Goal: Find contact information: Find contact information

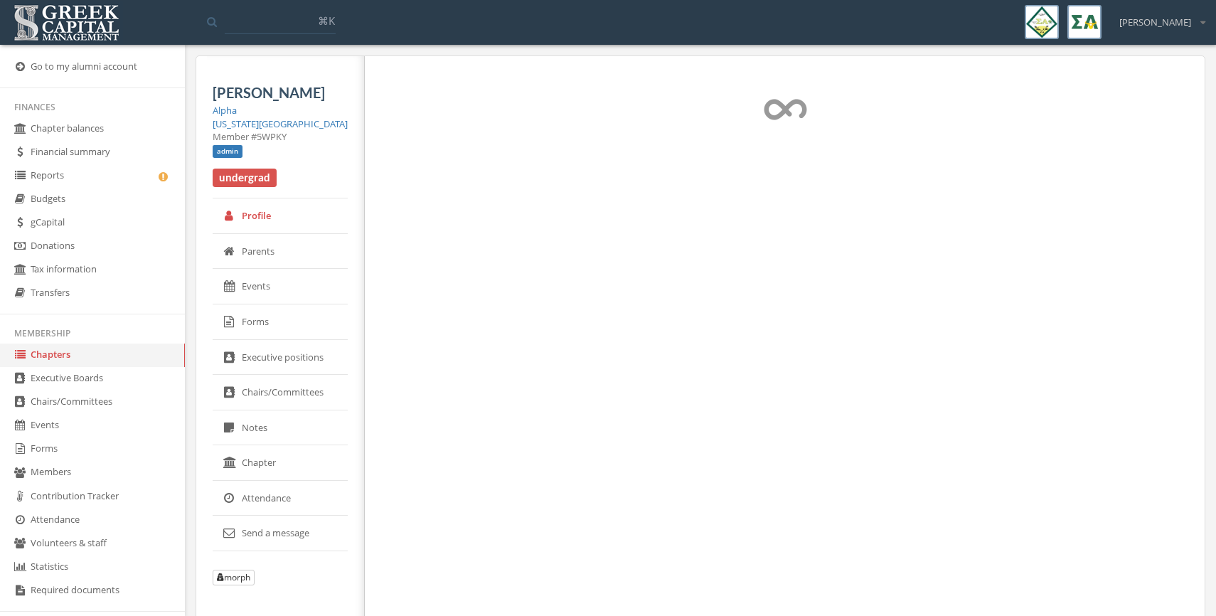
select select "******"
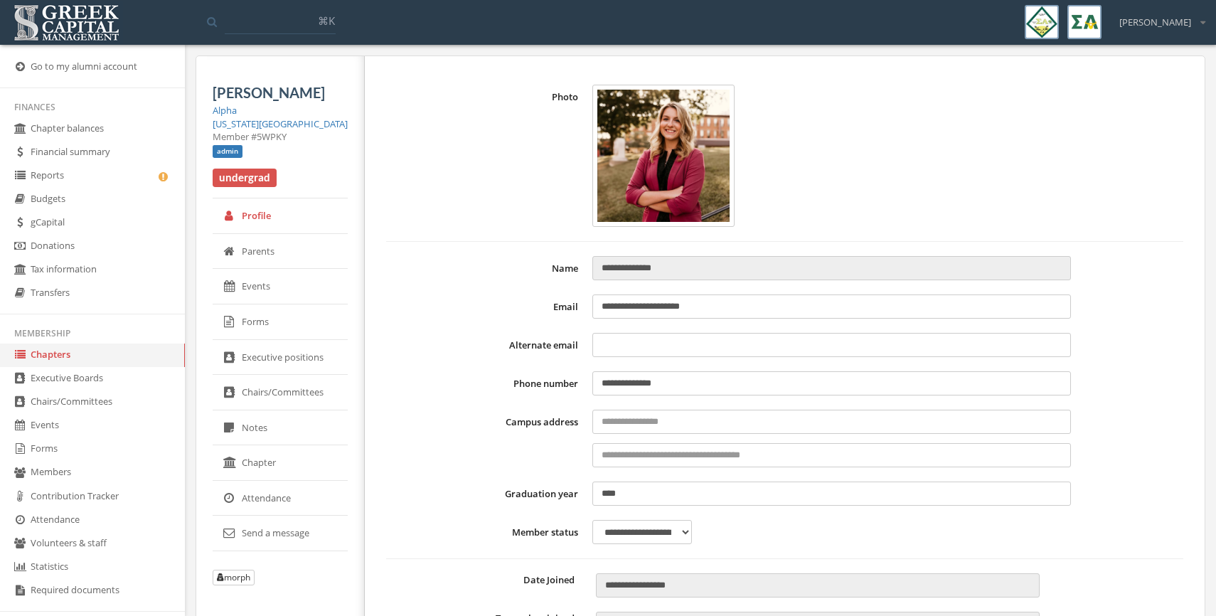
click at [65, 23] on img at bounding box center [66, 23] width 113 height 44
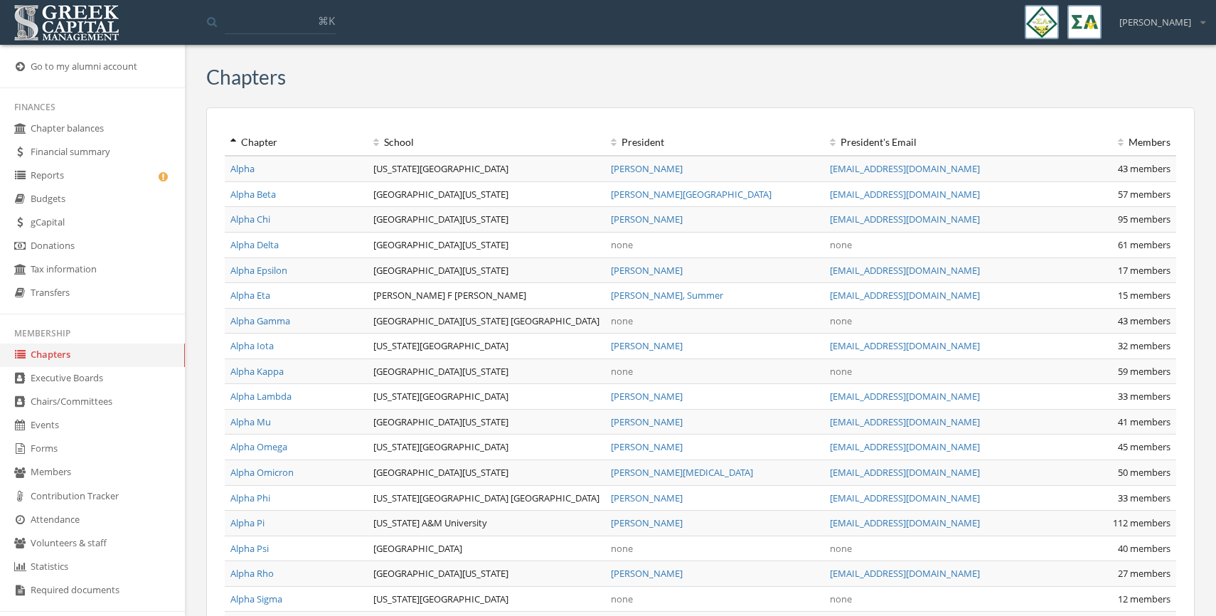
click at [268, 22] on input at bounding box center [280, 22] width 111 height 26
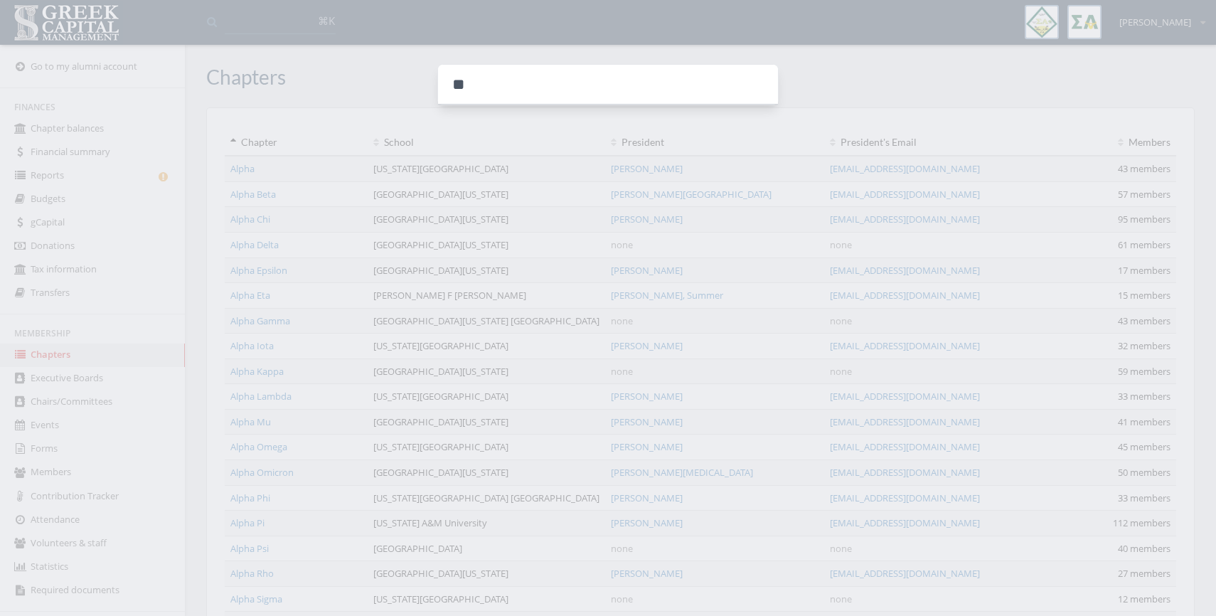
type input "*"
click at [328, 8] on div at bounding box center [608, 308] width 1216 height 616
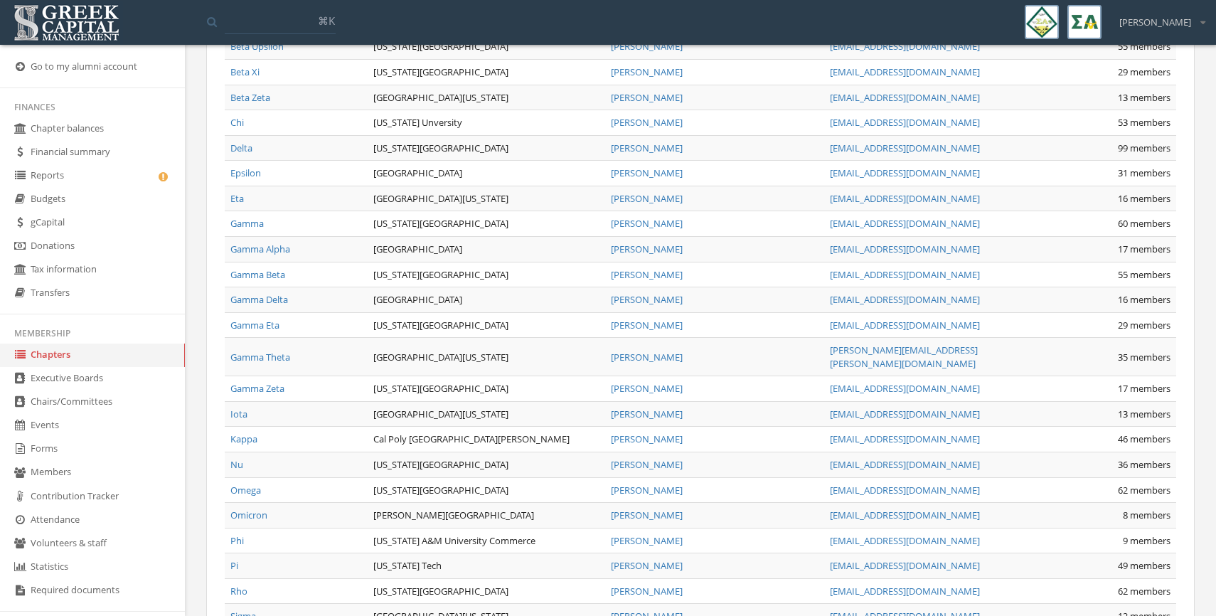
scroll to position [1201, 0]
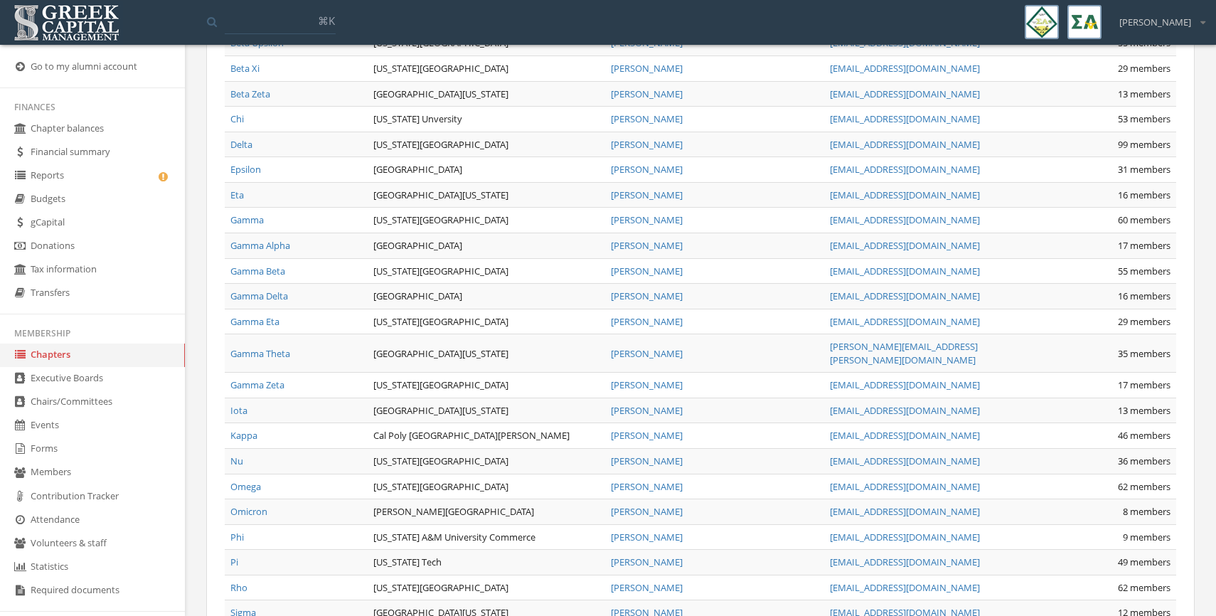
click at [238, 188] on link "Eta" at bounding box center [237, 194] width 14 height 13
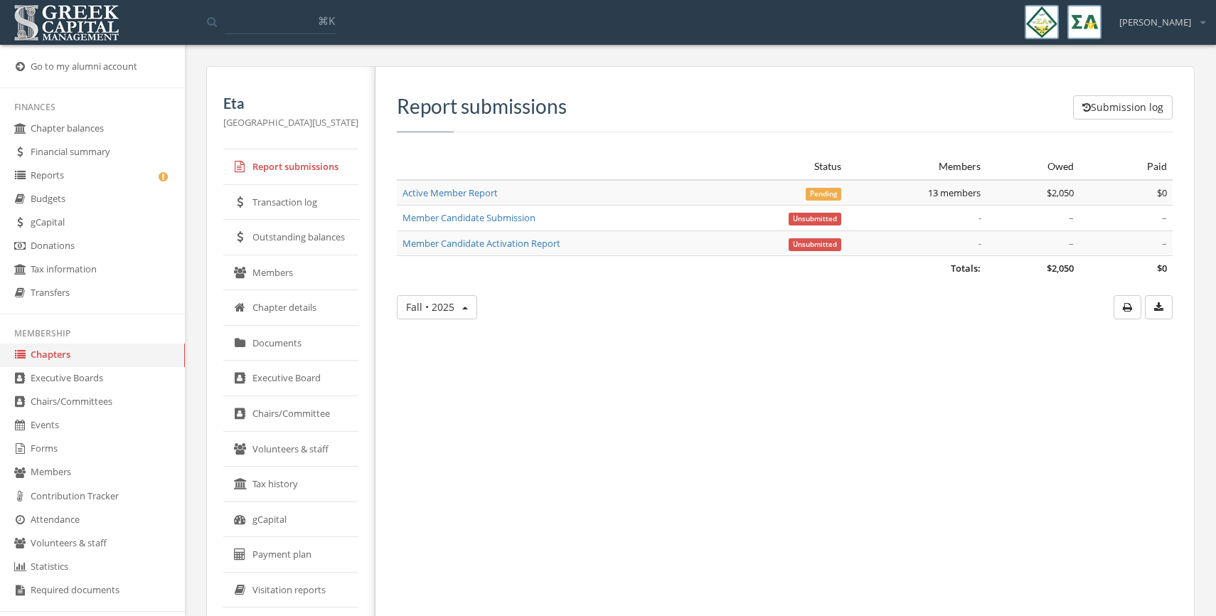
click at [279, 332] on link "Documents" at bounding box center [290, 344] width 135 height 36
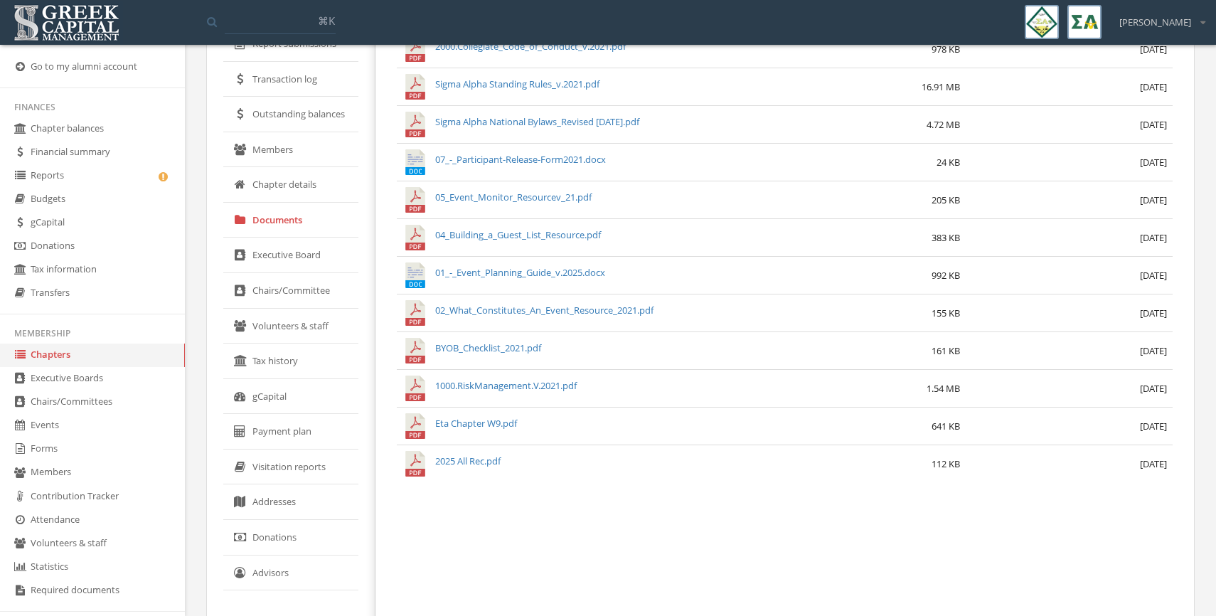
scroll to position [167, 0]
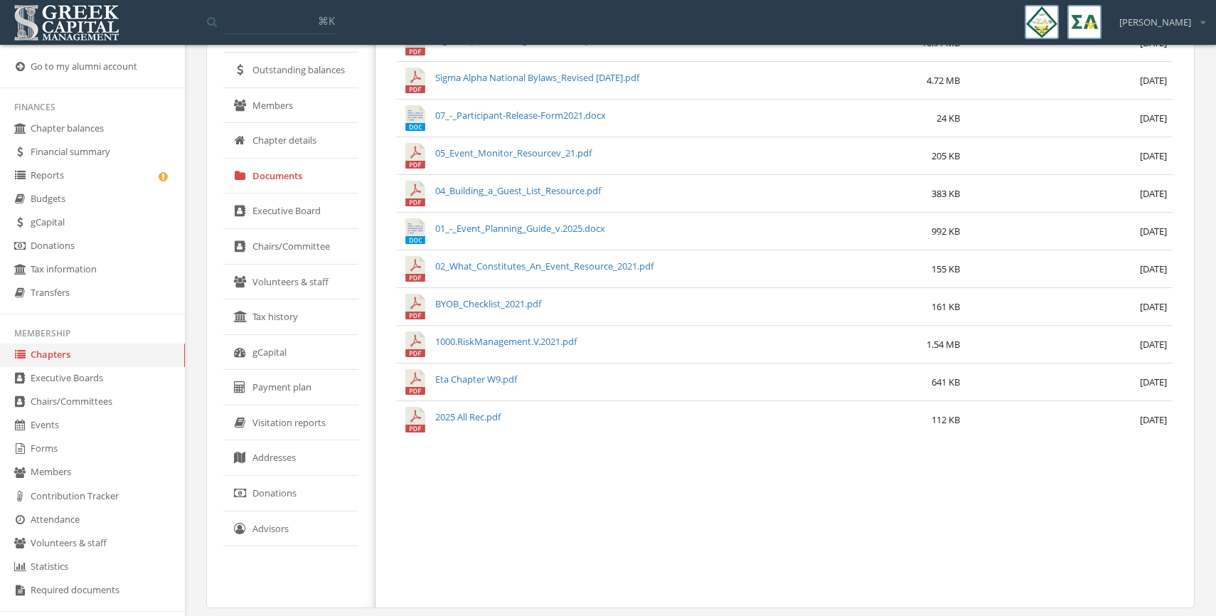
click at [289, 292] on link "Volunteers & staff" at bounding box center [290, 283] width 135 height 36
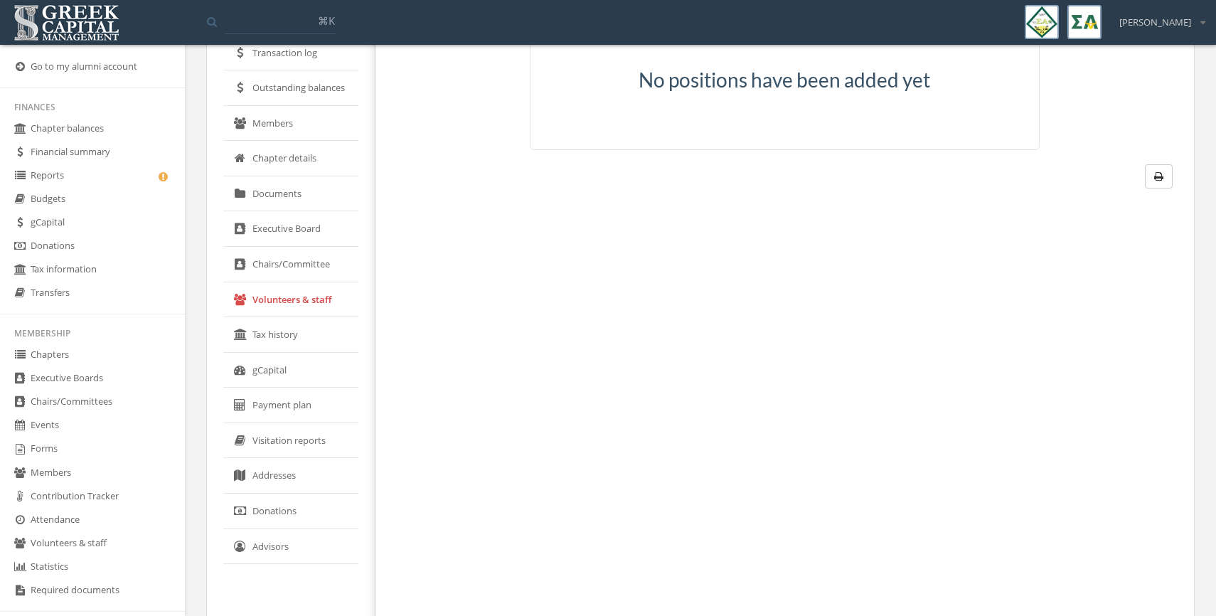
scroll to position [147, 0]
click at [251, 454] on link "Visitation reports" at bounding box center [290, 443] width 135 height 36
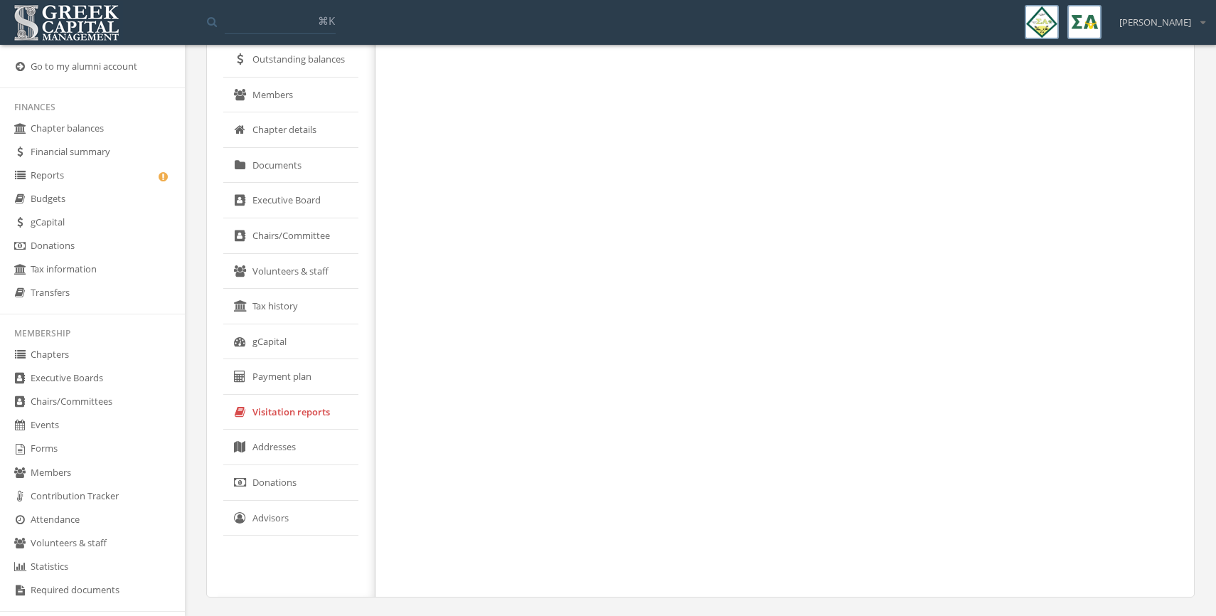
scroll to position [173, 0]
click at [264, 518] on link "Advisors" at bounding box center [290, 524] width 135 height 36
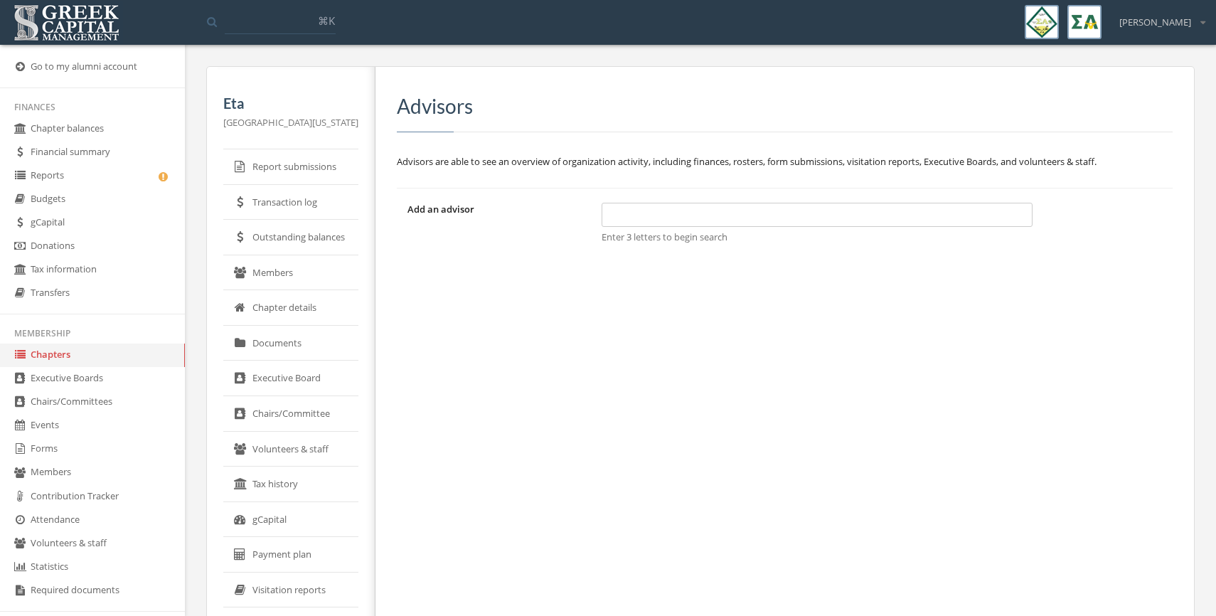
click at [287, 368] on link "Executive Board" at bounding box center [290, 379] width 135 height 36
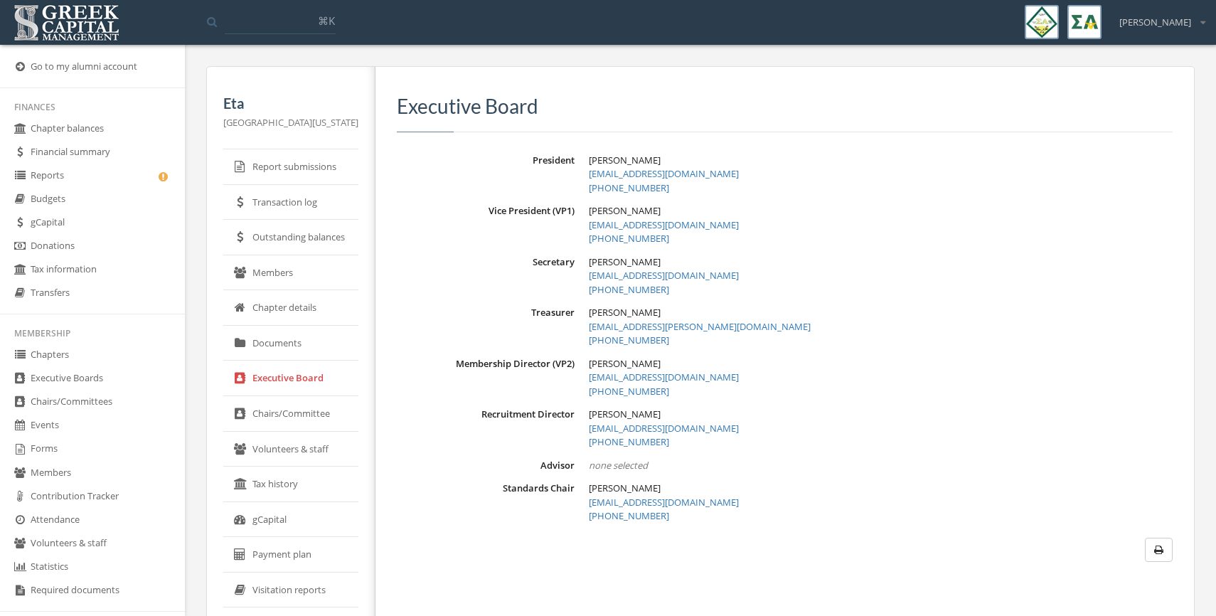
click at [276, 275] on link "Members" at bounding box center [290, 273] width 135 height 36
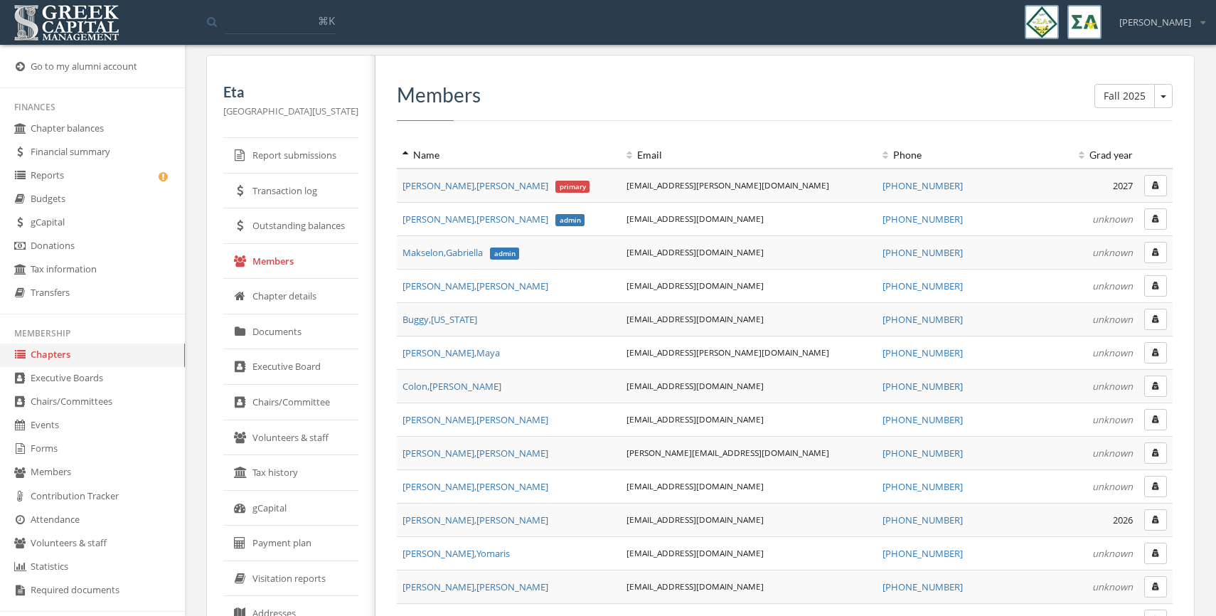
scroll to position [7, 0]
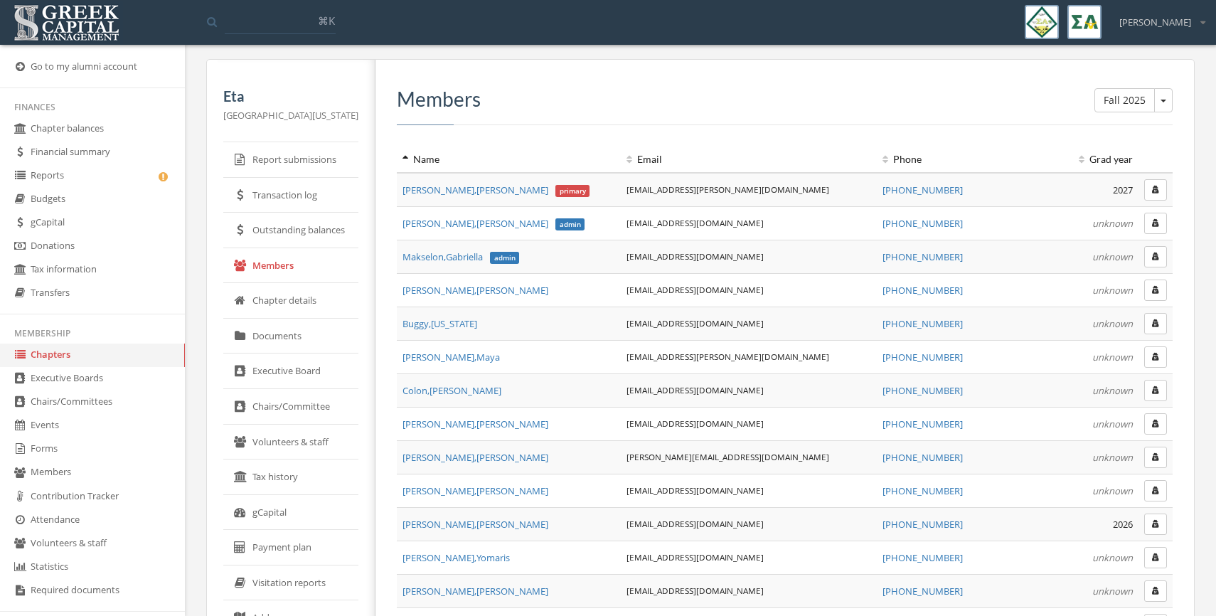
click at [314, 309] on link "Chapter details" at bounding box center [290, 301] width 135 height 36
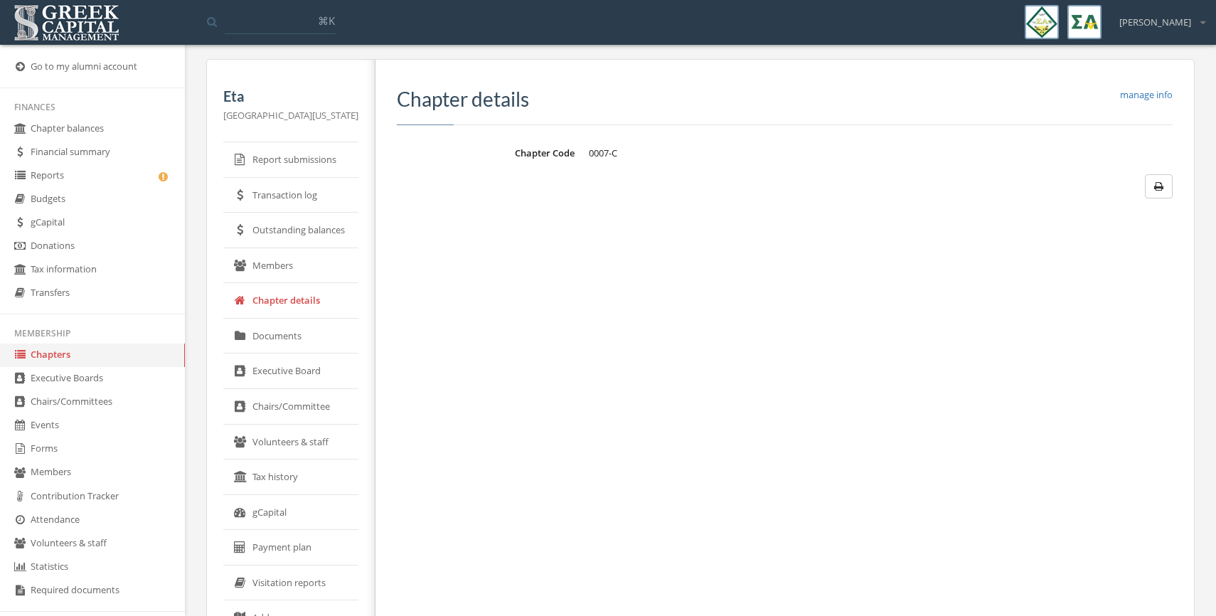
click at [295, 344] on link "Documents" at bounding box center [290, 337] width 135 height 36
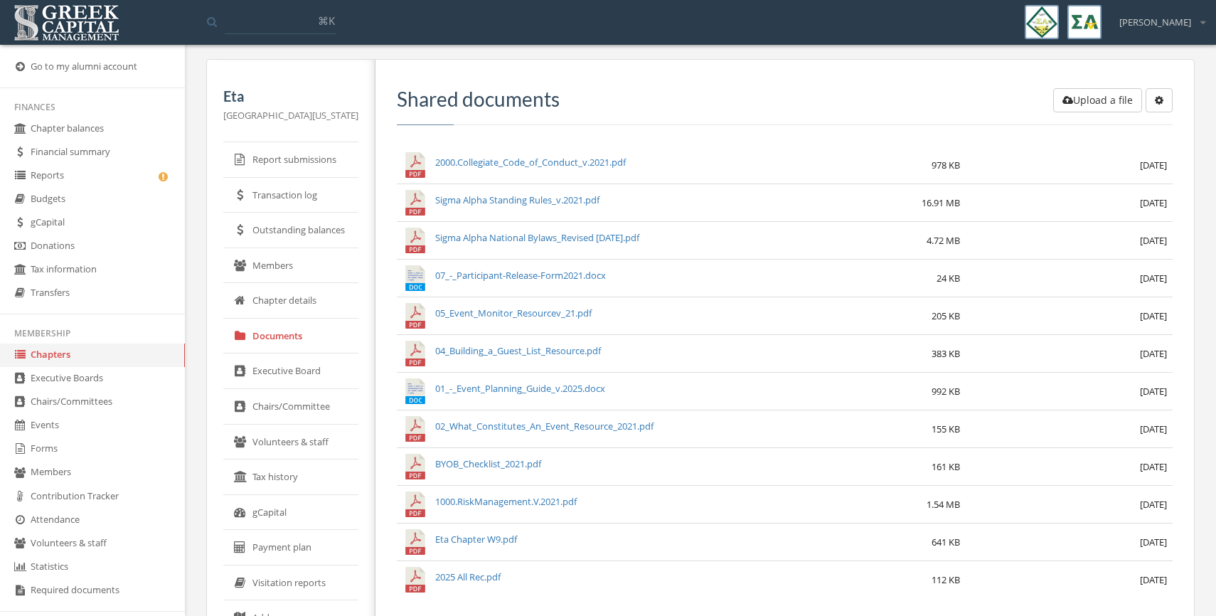
click at [294, 157] on link "Report submissions" at bounding box center [290, 160] width 135 height 36
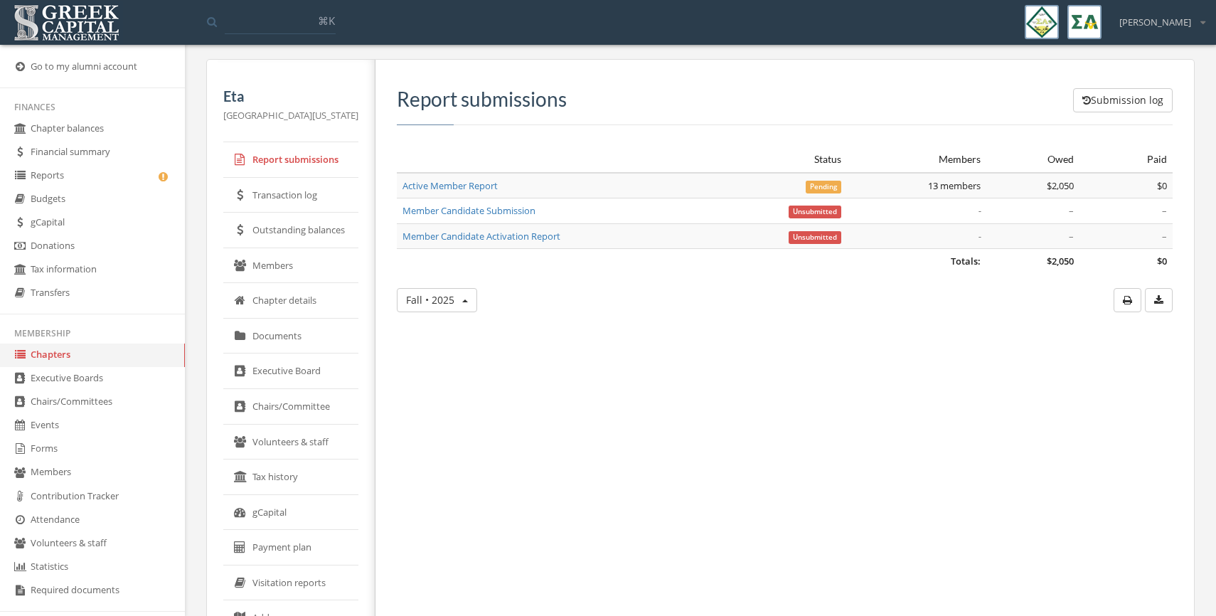
click at [290, 275] on link "Members" at bounding box center [290, 266] width 135 height 36
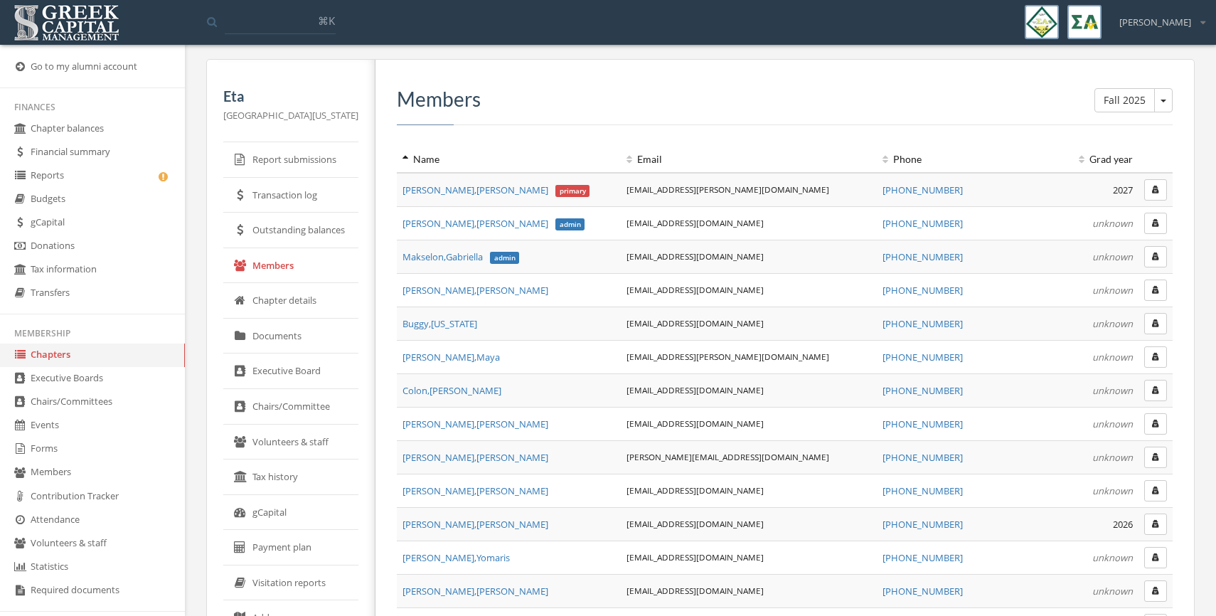
click at [283, 379] on link "Executive Board" at bounding box center [290, 371] width 135 height 36
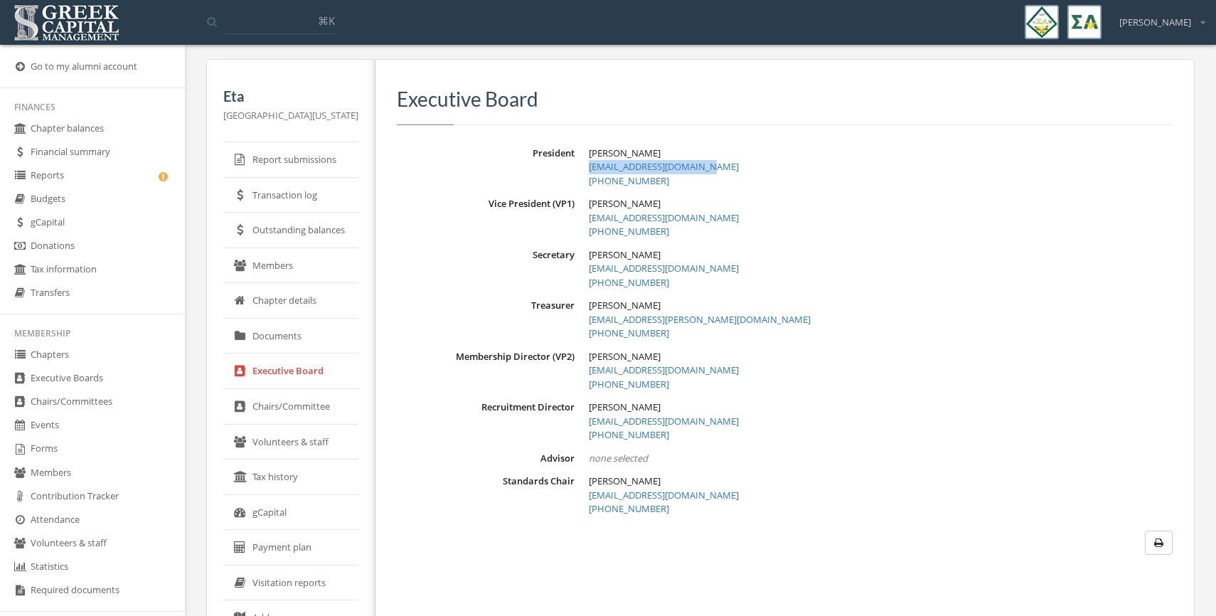
drag, startPoint x: 713, startPoint y: 168, endPoint x: 590, endPoint y: 172, distance: 123.1
click at [590, 172] on div "[PERSON_NAME] [EMAIL_ADDRESS][DOMAIN_NAME] [PHONE_NUMBER]" at bounding box center [881, 168] width 584 height 42
copy link "[EMAIL_ADDRESS][DOMAIN_NAME]"
drag, startPoint x: 703, startPoint y: 219, endPoint x: 589, endPoint y: 224, distance: 114.6
click at [589, 224] on div "[PERSON_NAME] [PERSON_NAME][EMAIL_ADDRESS][DOMAIN_NAME] [PHONE_NUMBER]" at bounding box center [881, 218] width 584 height 42
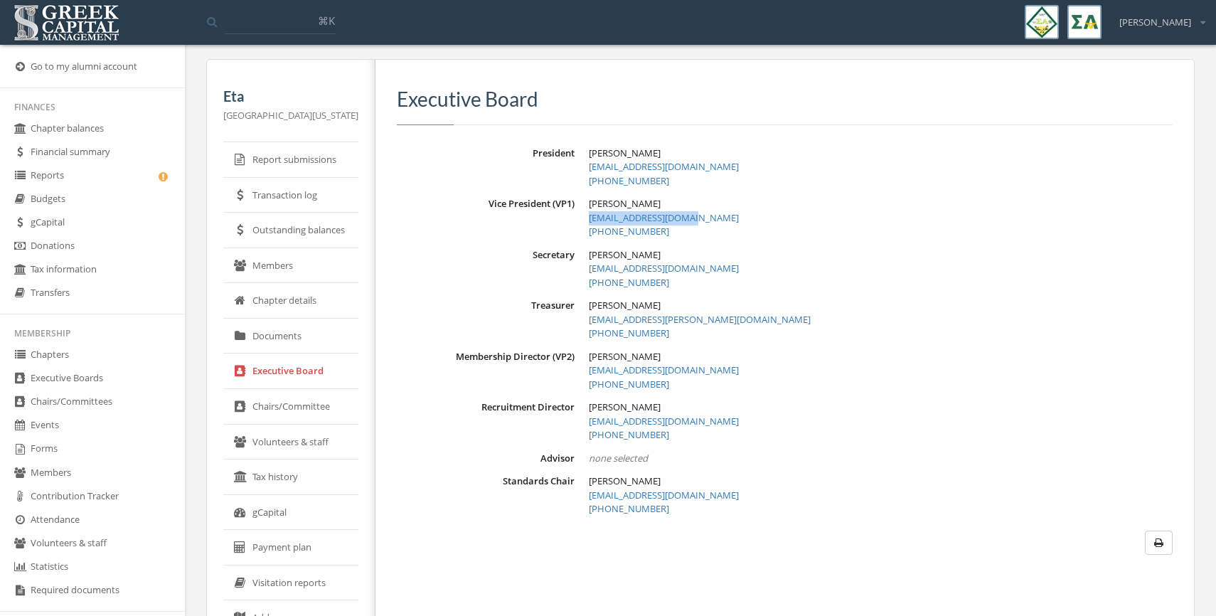
copy link "[EMAIL_ADDRESS][DOMAIN_NAME]"
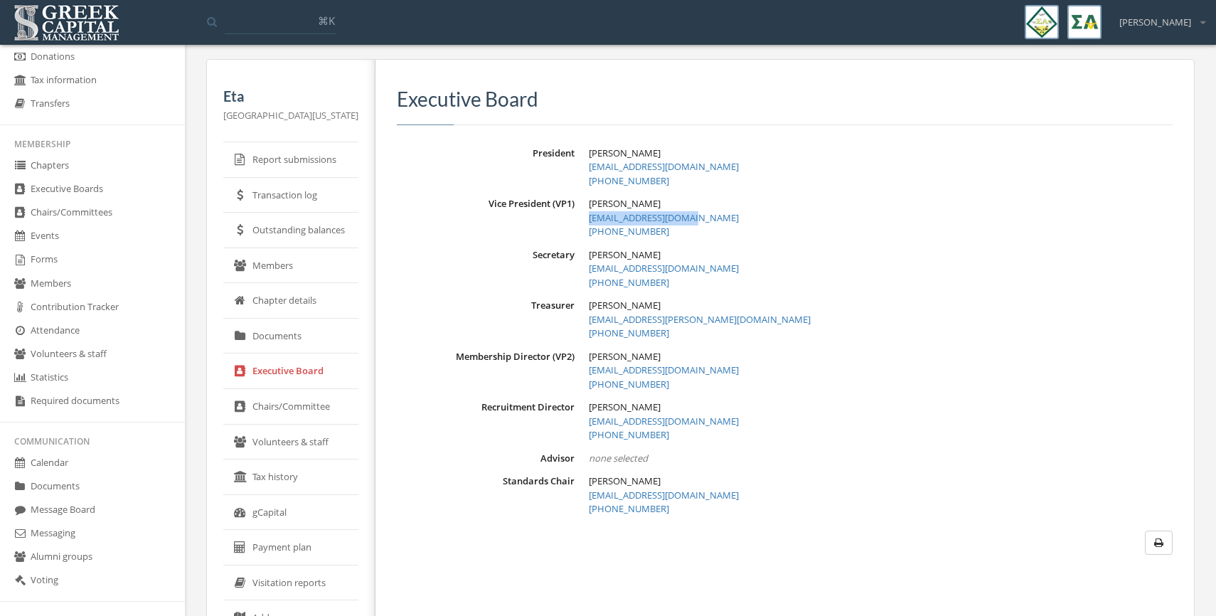
scroll to position [206, 0]
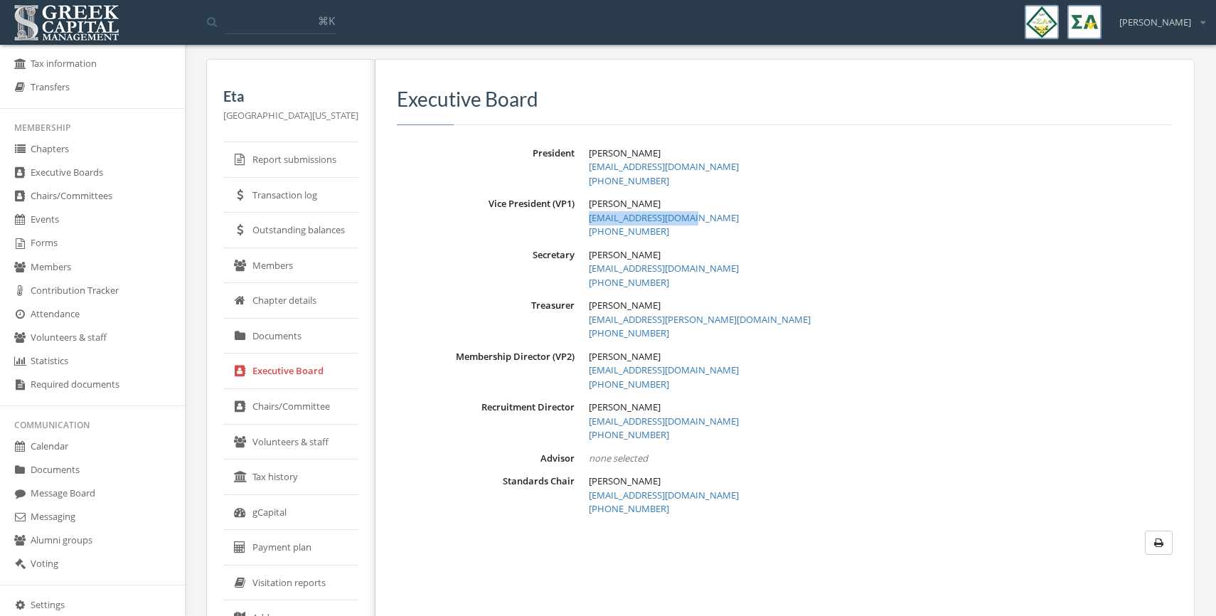
click at [82, 235] on link "Forms" at bounding box center [92, 243] width 185 height 23
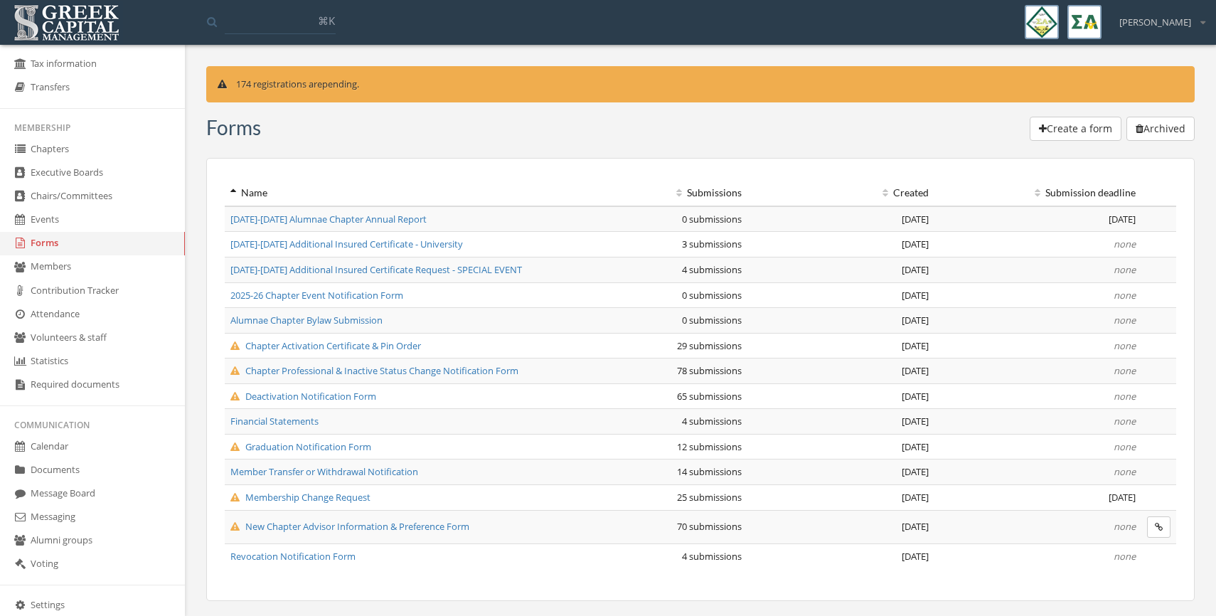
click at [71, 466] on link "Documents" at bounding box center [92, 470] width 185 height 23
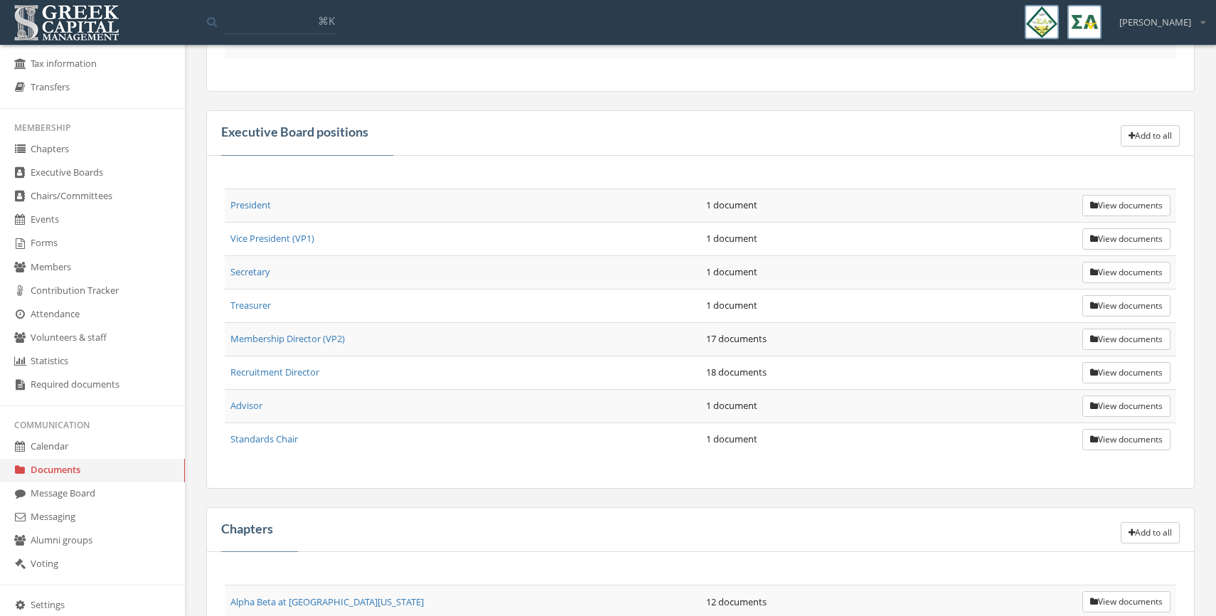
scroll to position [382, 0]
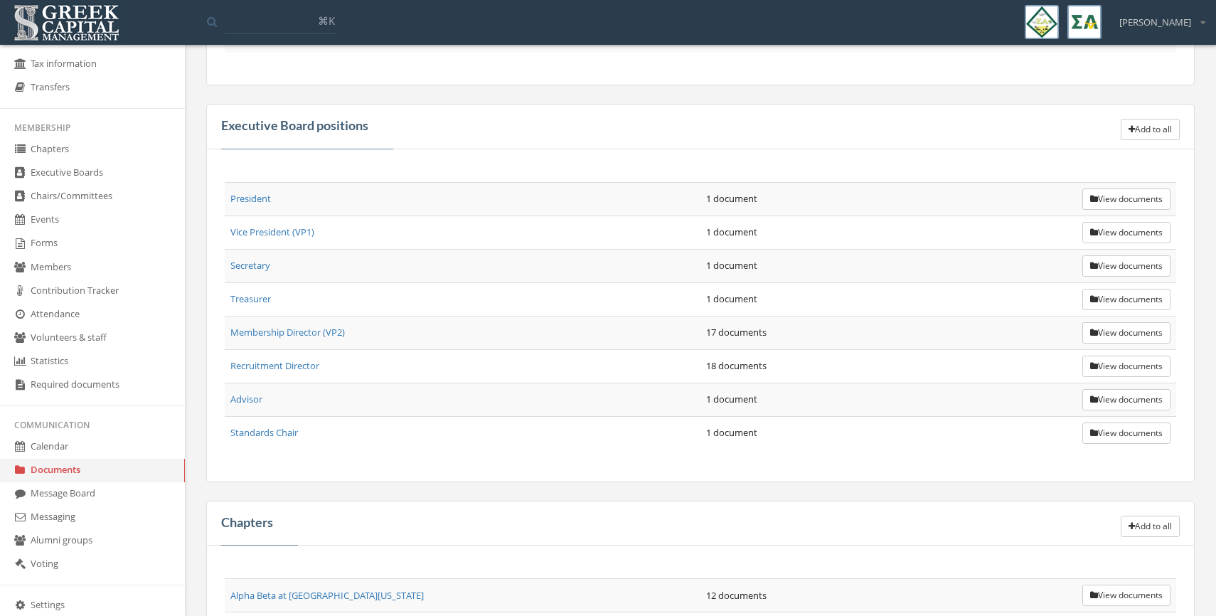
click at [1117, 200] on button "View documents" at bounding box center [1127, 198] width 88 height 21
